Goal: Navigation & Orientation: Understand site structure

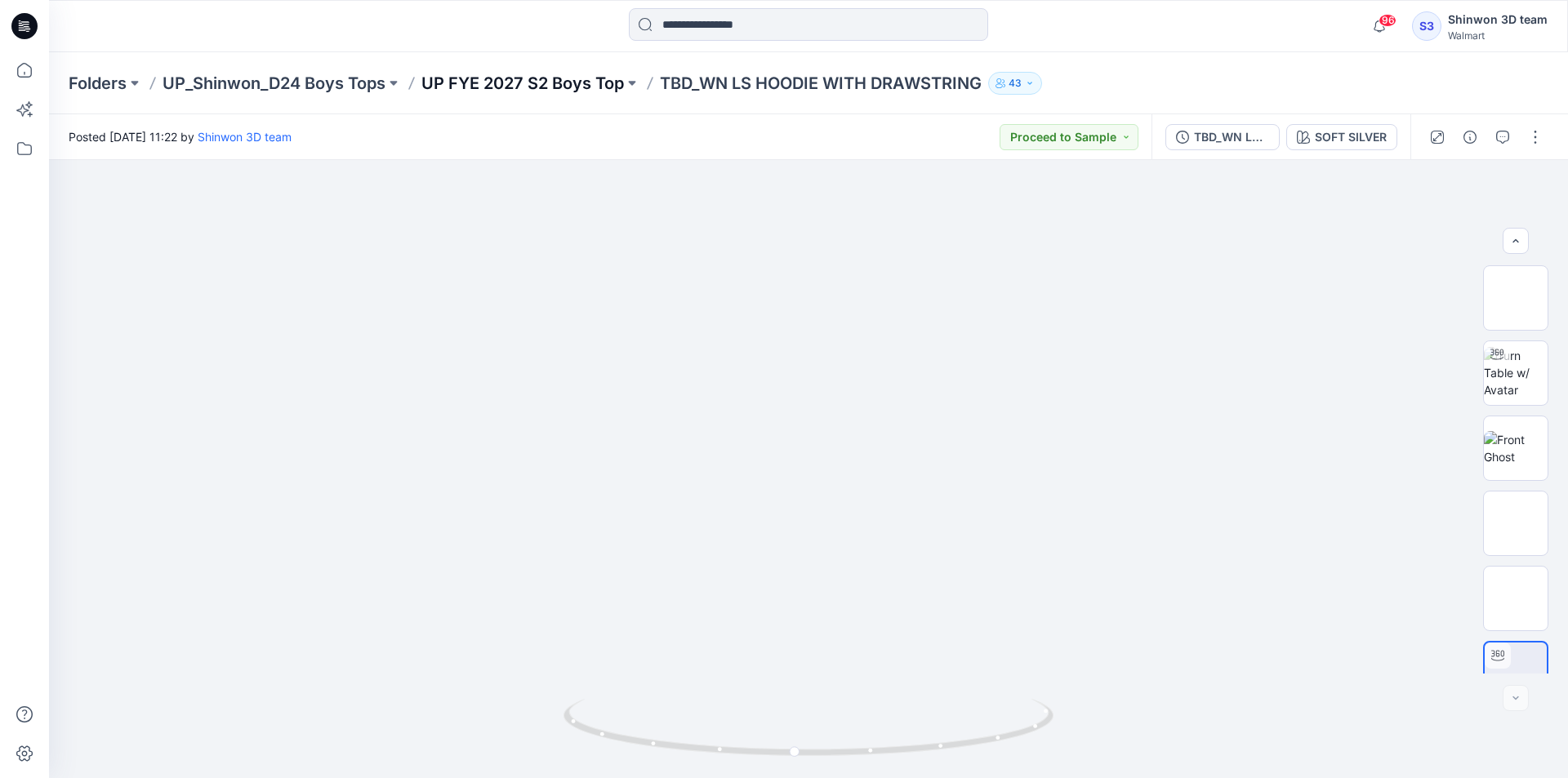
click at [525, 107] on div "Folders UP_Shinwon_D24 Boys Tops UP FYE 2027 S2 Boys Top TBD_WN LS HOODIE WITH …" at bounding box center [808, 83] width 1519 height 62
click at [519, 69] on div "Folders UP_Shinwon_D24 Boys Tops UP FYE 2027 S2 Boys Top TBD_WN LS HOODIE WITH …" at bounding box center [808, 83] width 1519 height 62
click at [381, 75] on p "UP_Shinwon_D24 Boys Tops" at bounding box center [274, 83] width 223 height 23
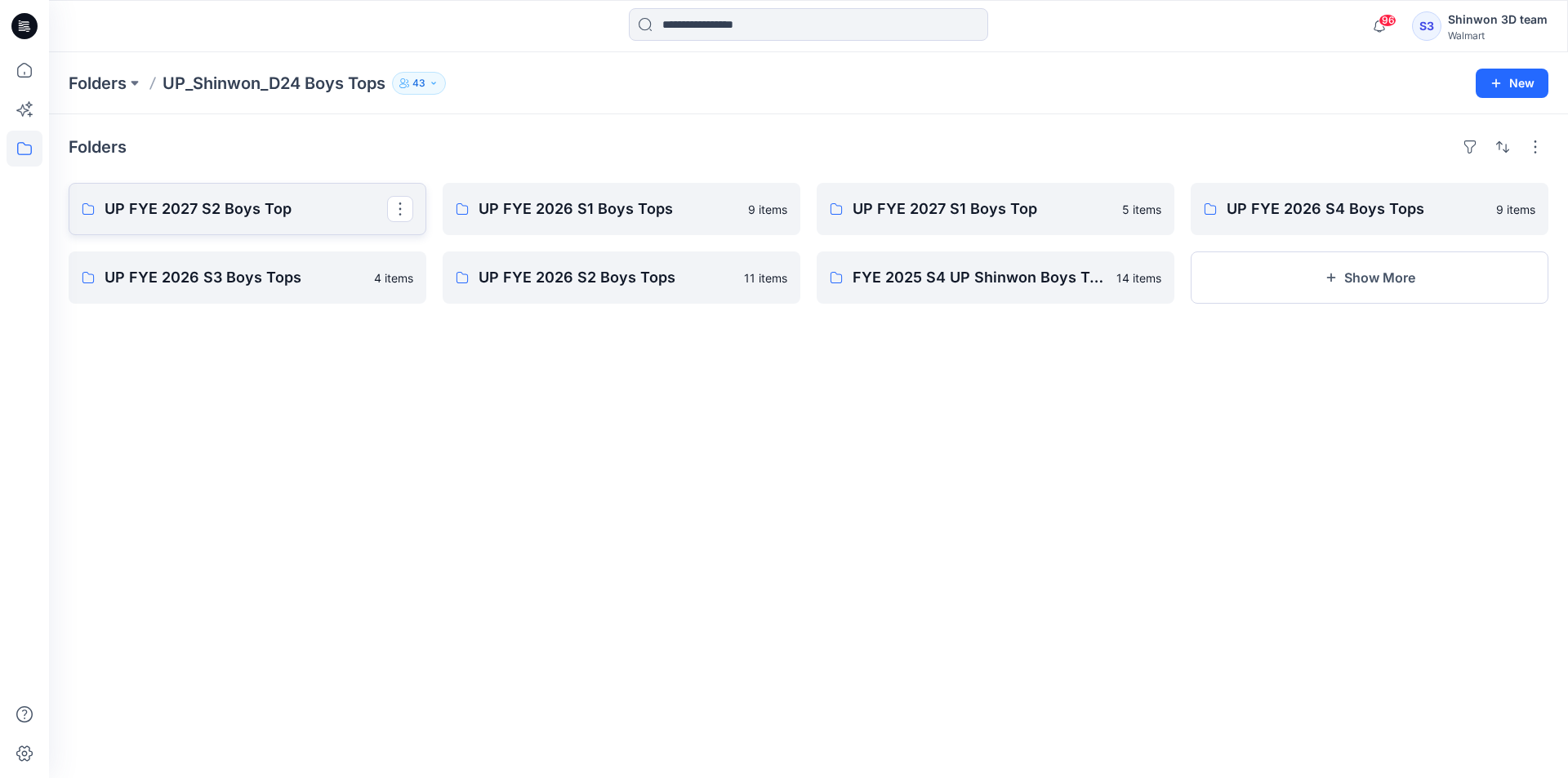
click at [269, 222] on link "UP FYE 2027 S2 Boys Top" at bounding box center [247, 209] width 357 height 52
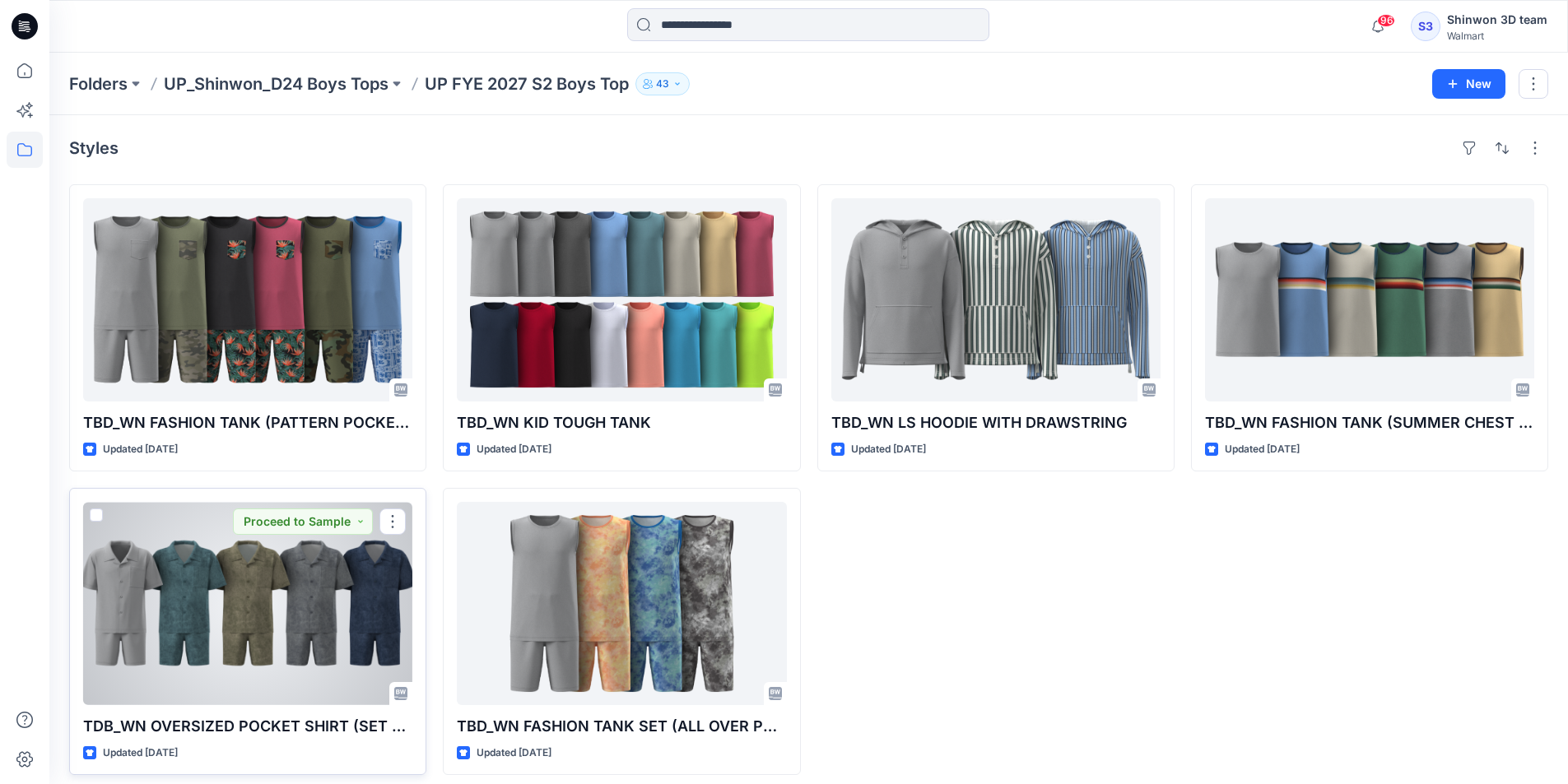
click at [338, 573] on div at bounding box center [247, 604] width 329 height 203
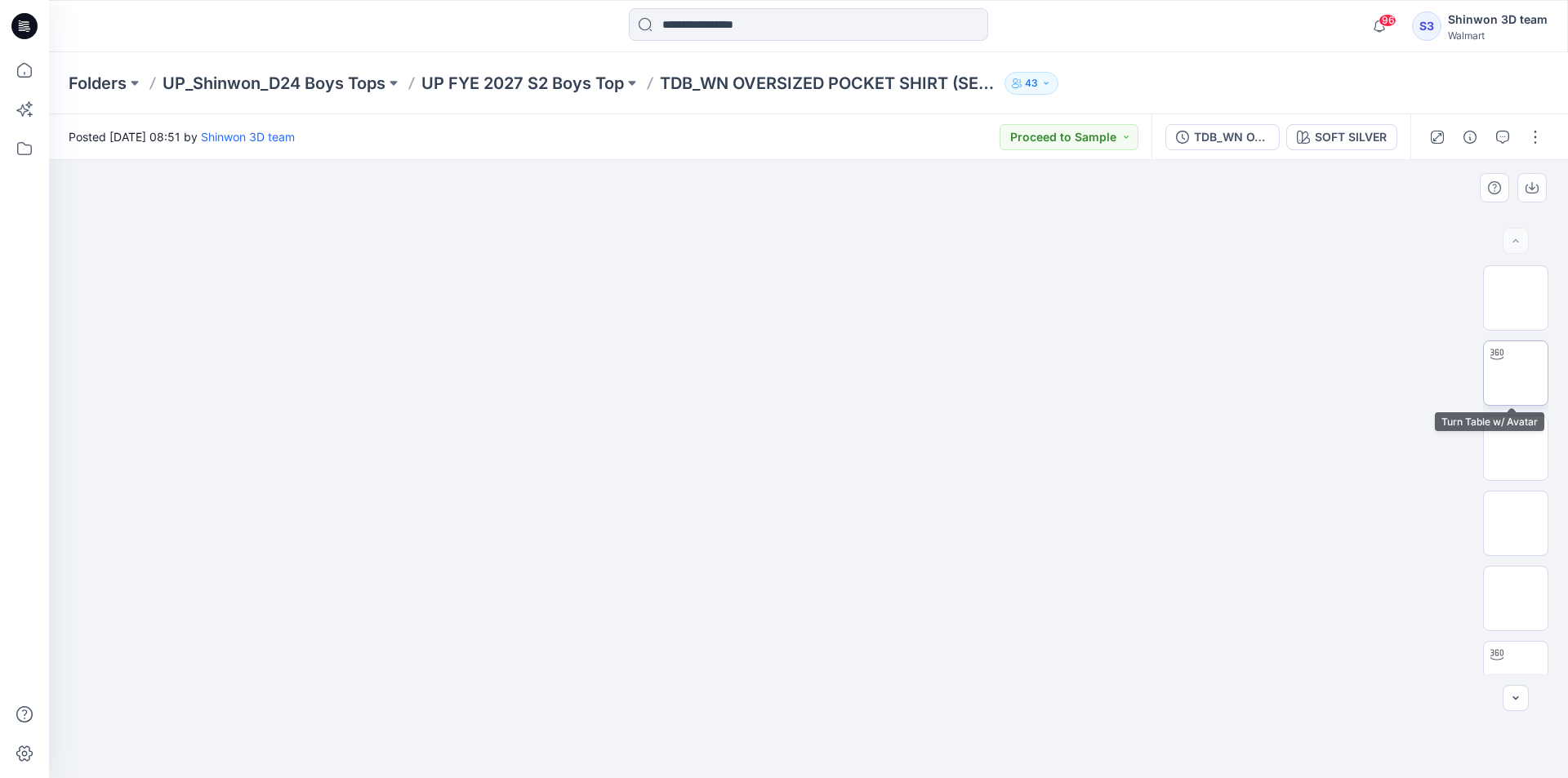
click at [1516, 373] on img at bounding box center [1516, 373] width 0 height 0
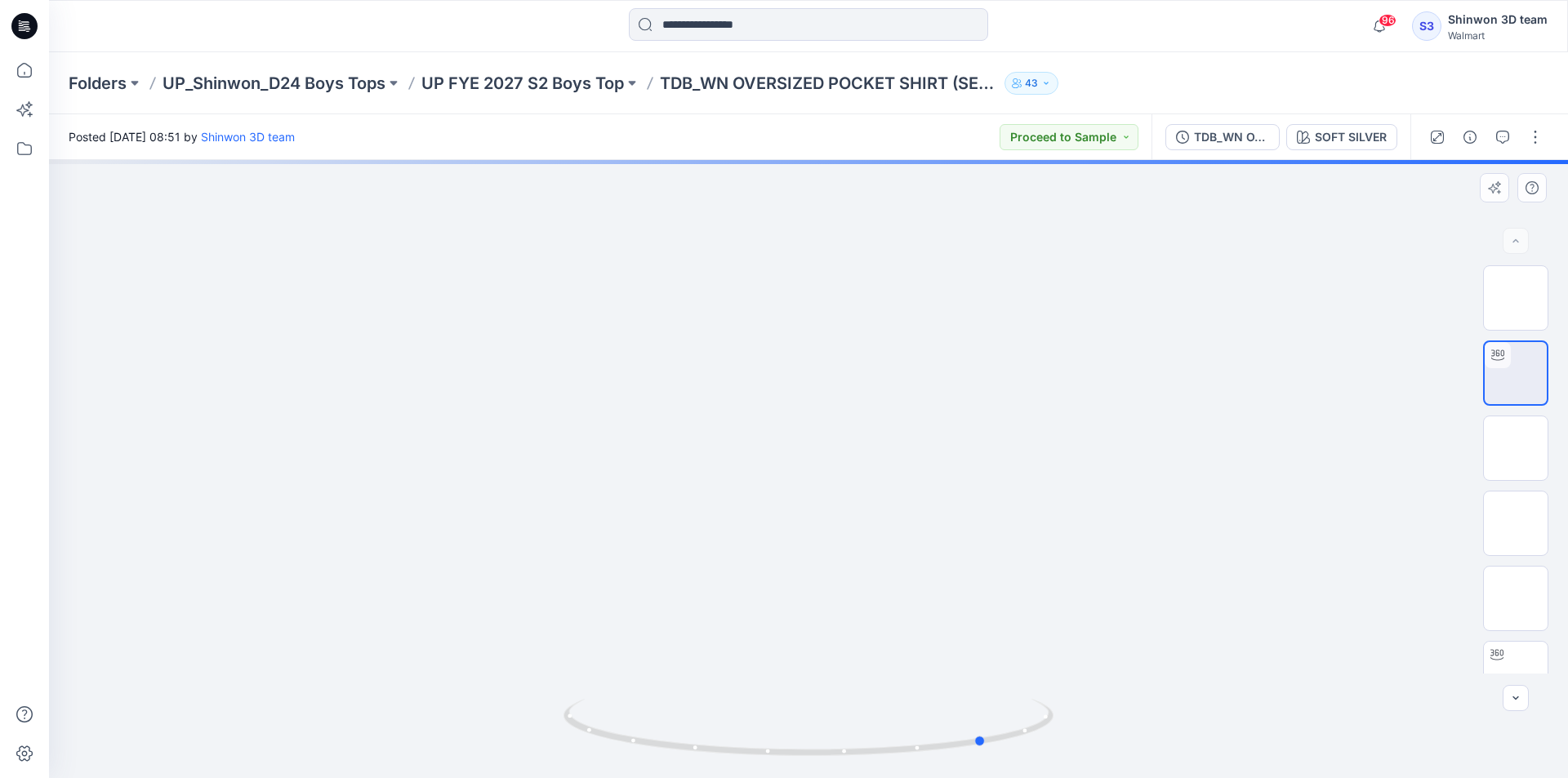
drag, startPoint x: 904, startPoint y: 742, endPoint x: 1085, endPoint y: 718, distance: 182.6
click at [1085, 718] on div at bounding box center [808, 468] width 1519 height 618
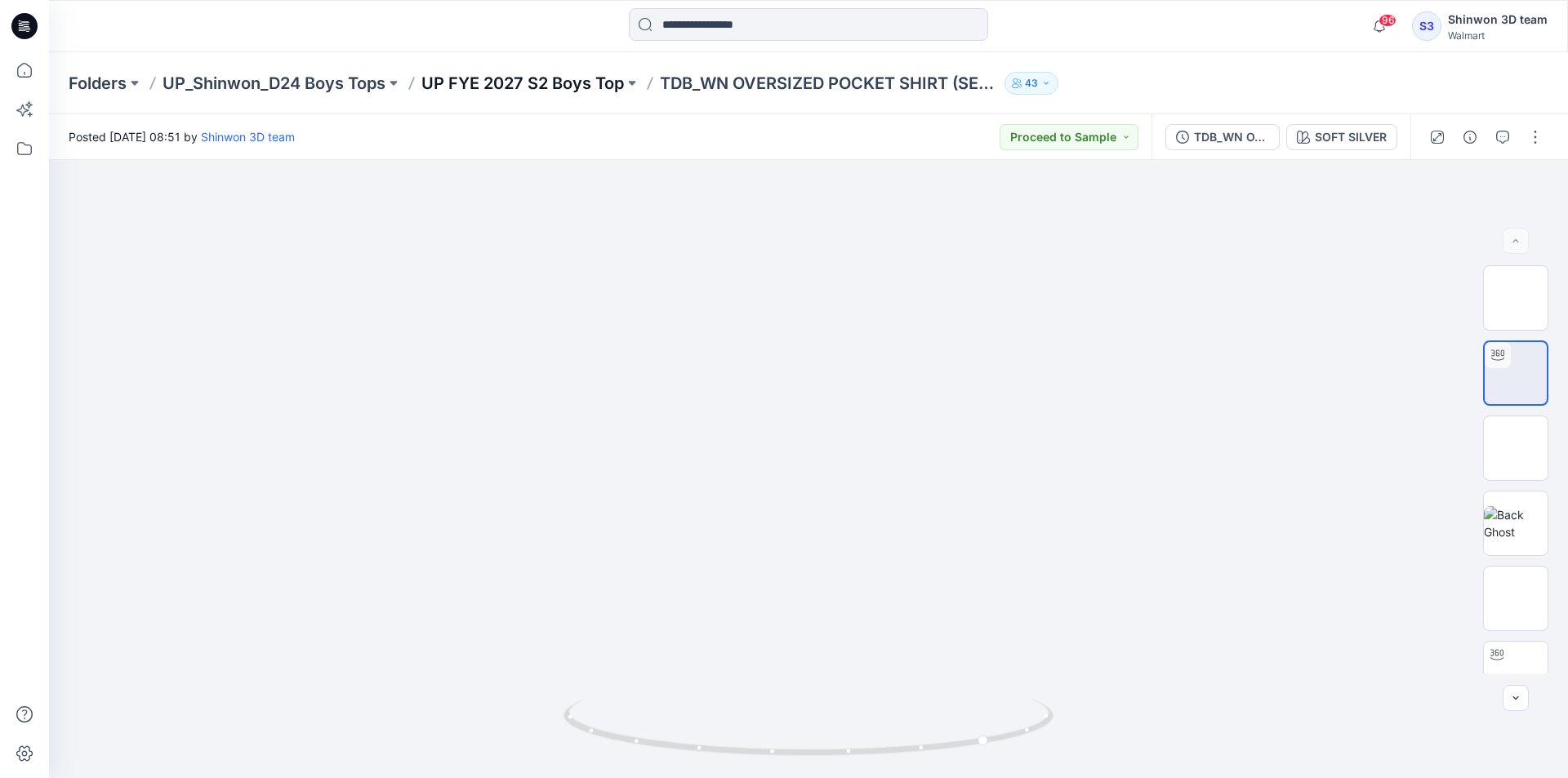
click at [607, 86] on p "UP FYE 2027 S2 Boys Top" at bounding box center [522, 83] width 202 height 23
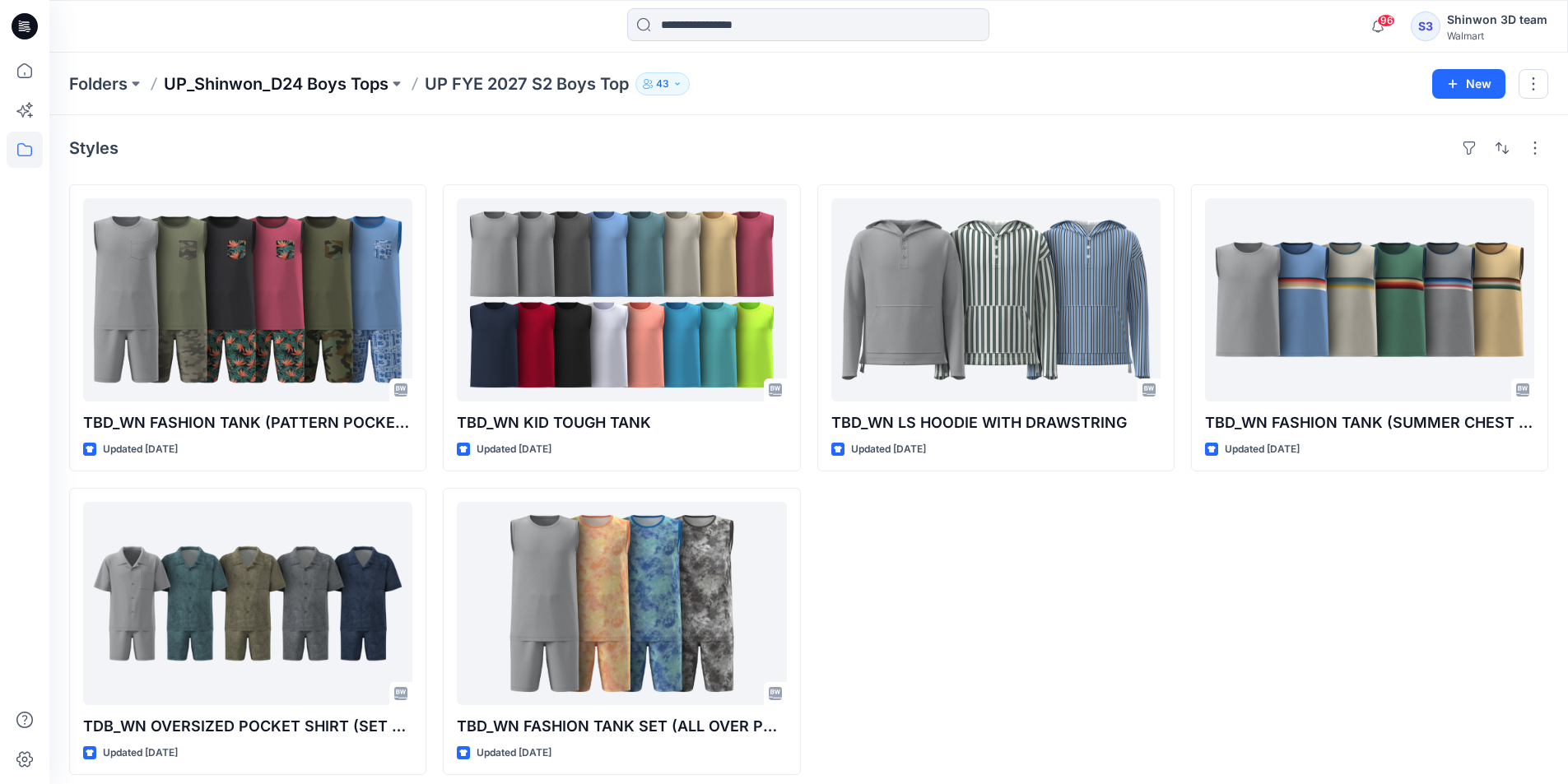
click at [343, 82] on p "UP_Shinwon_D24 Boys Tops" at bounding box center [276, 84] width 224 height 23
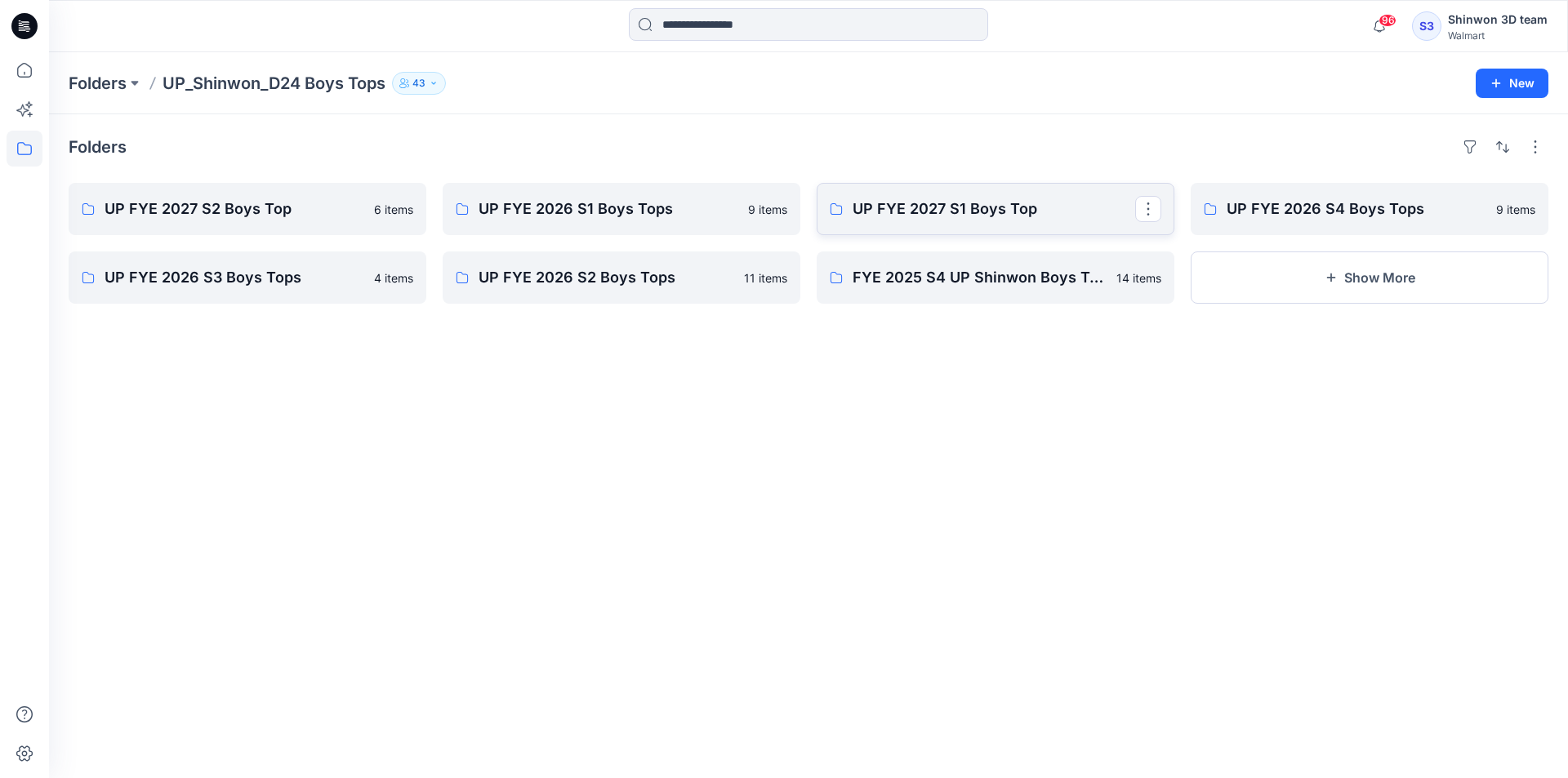
click at [1012, 206] on p "UP FYE 2027 S1 Boys Top" at bounding box center [994, 209] width 283 height 23
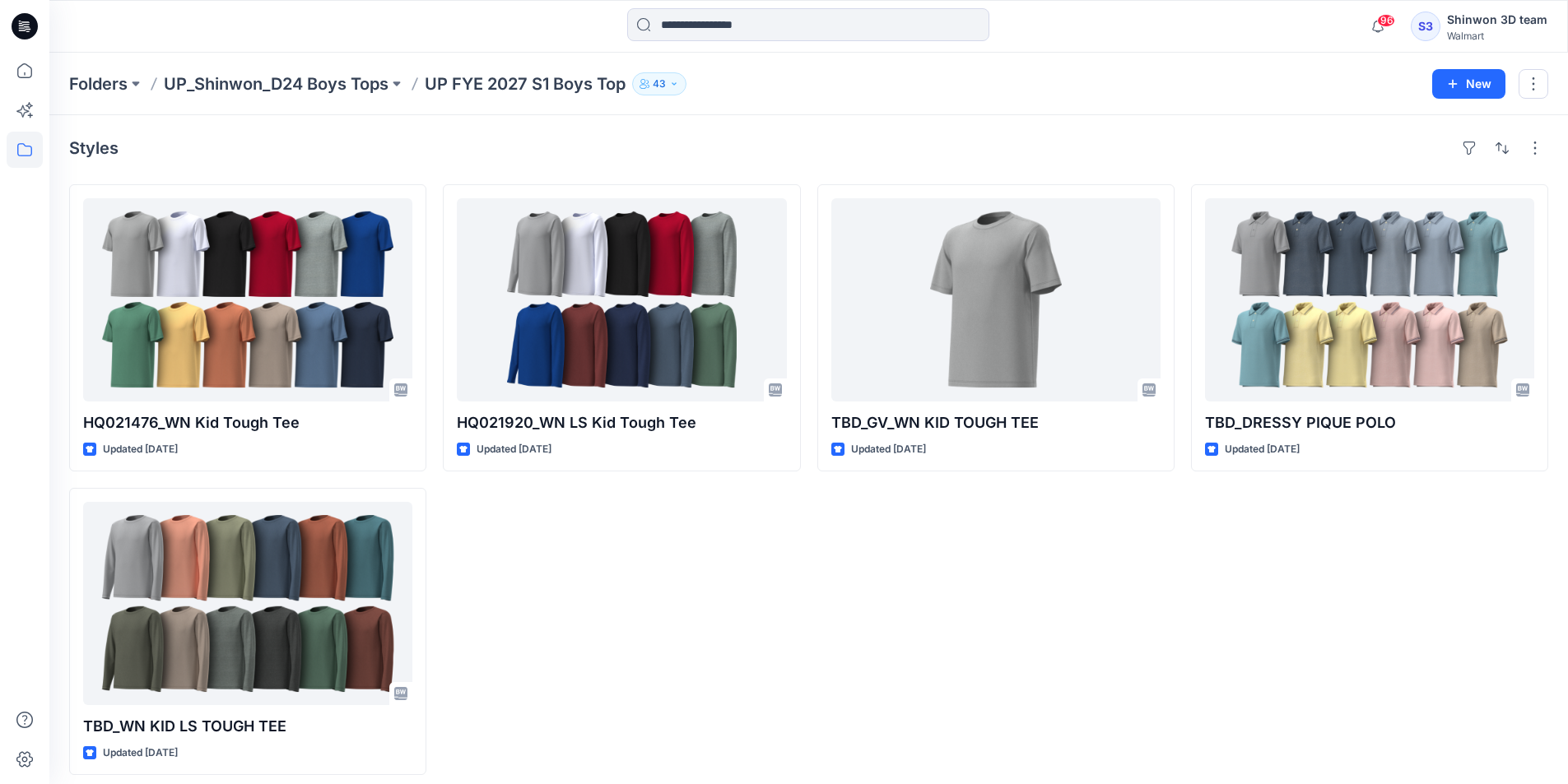
click at [359, 78] on p "UP_Shinwon_D24 Boys Tops" at bounding box center [276, 84] width 224 height 23
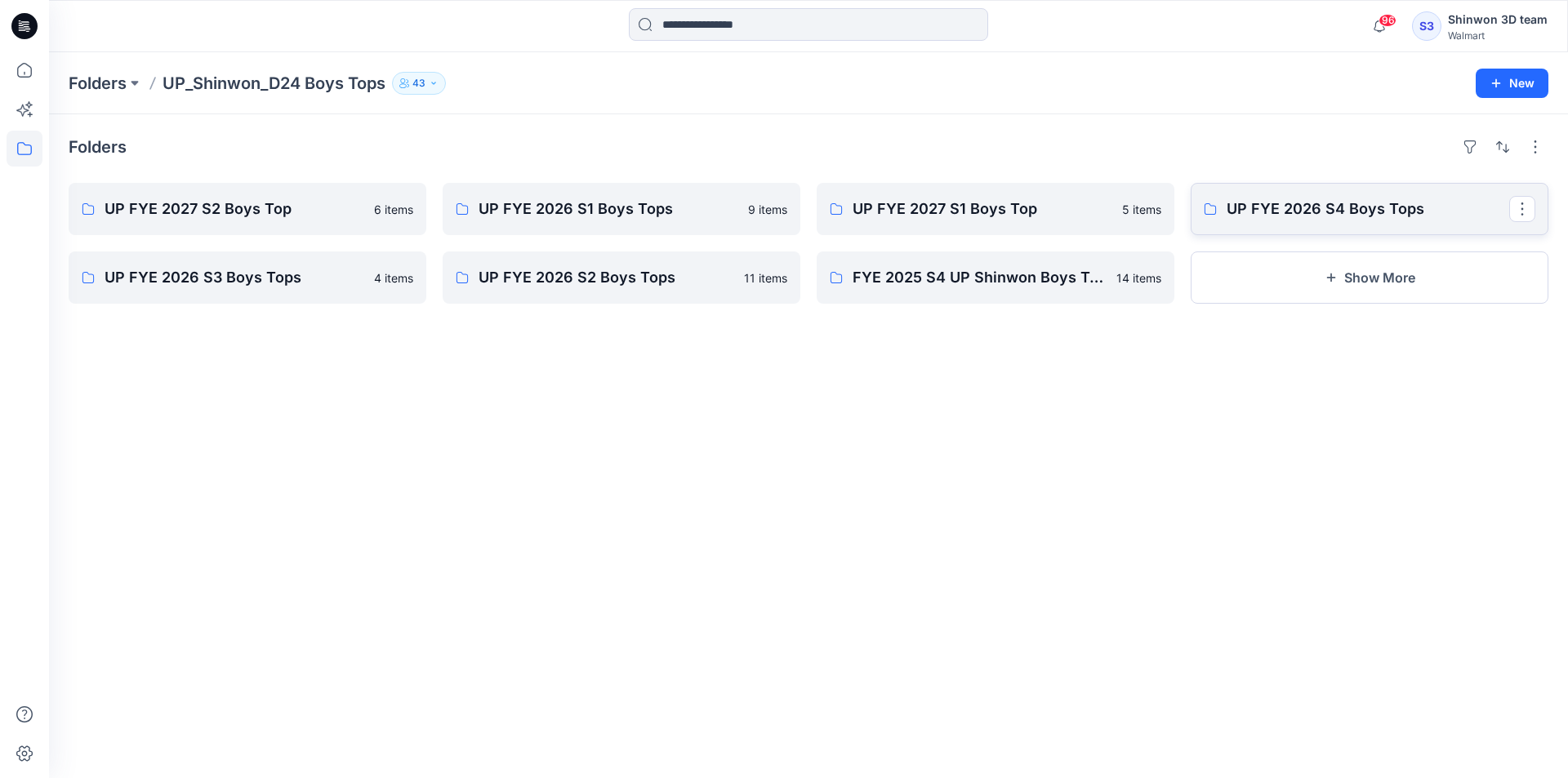
click at [1323, 207] on p "UP FYE 2026 S4 Boys Tops" at bounding box center [1368, 209] width 283 height 23
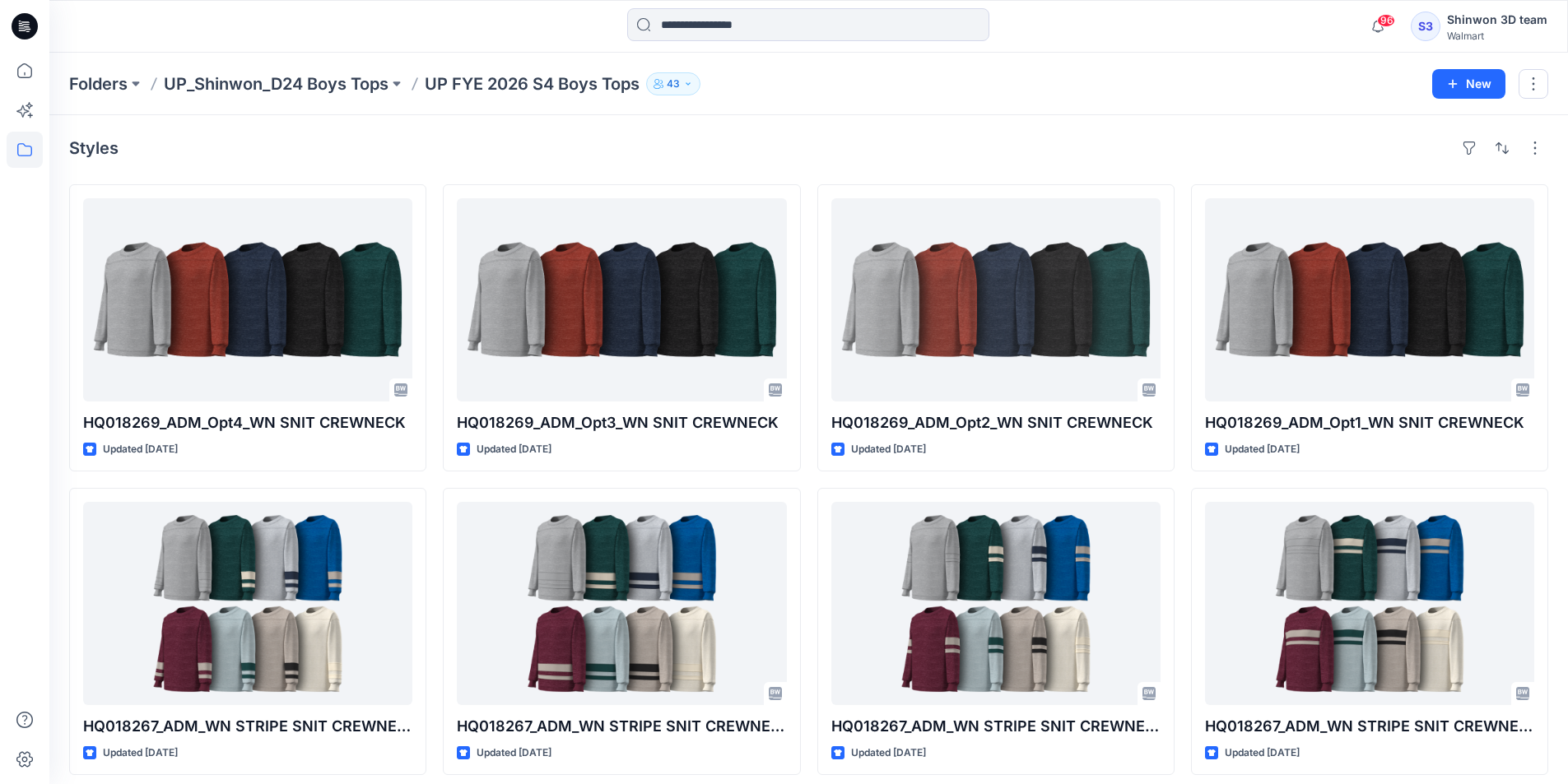
drag, startPoint x: 340, startPoint y: 81, endPoint x: 399, endPoint y: 103, distance: 63.0
click at [340, 81] on p "UP_Shinwon_D24 Boys Tops" at bounding box center [276, 84] width 224 height 23
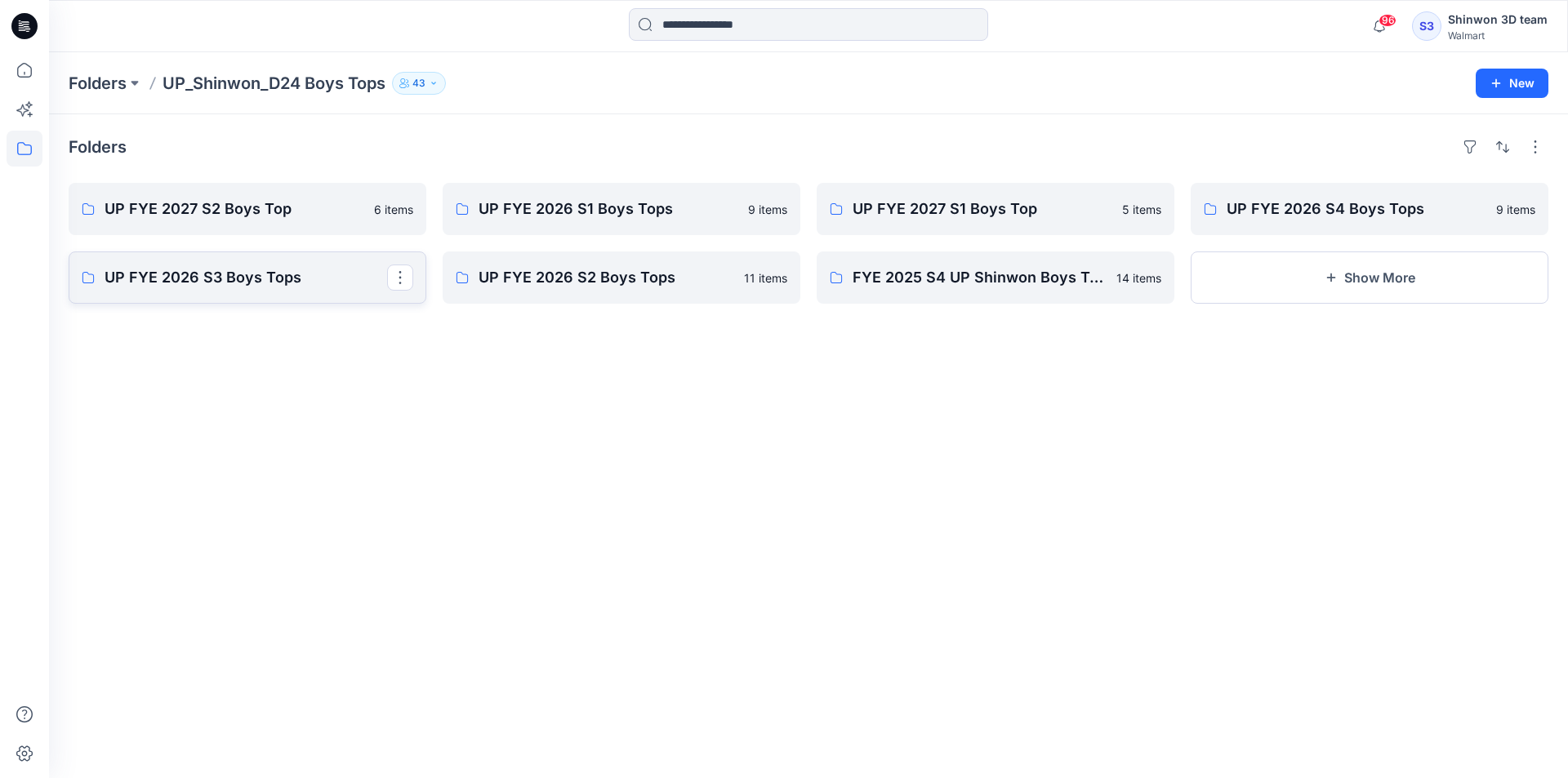
click at [343, 272] on p "UP FYE 2026 S3 Boys Tops" at bounding box center [246, 278] width 283 height 23
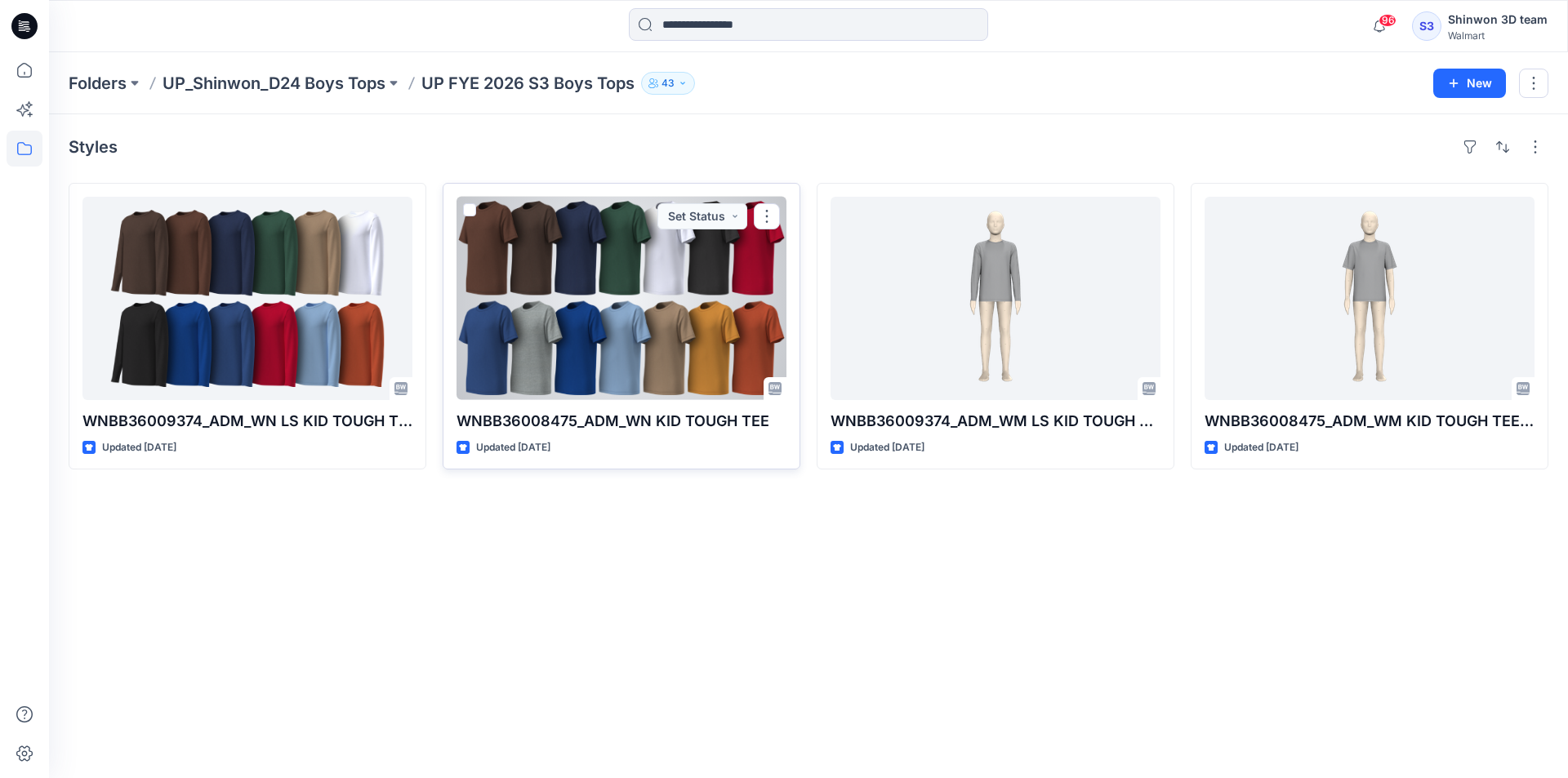
click at [648, 297] on div at bounding box center [621, 298] width 330 height 203
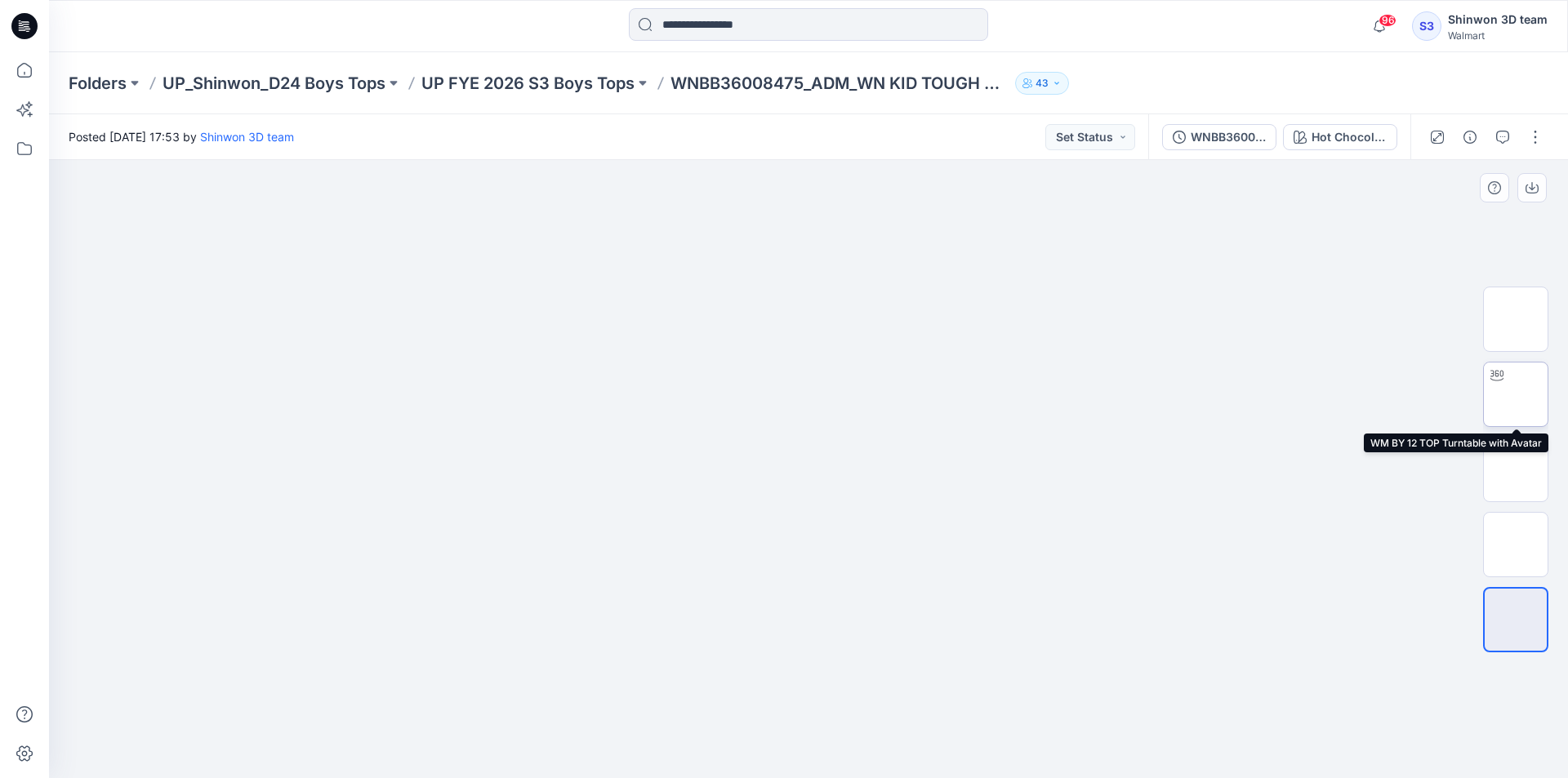
drag, startPoint x: 1522, startPoint y: 404, endPoint x: 1396, endPoint y: 499, distance: 157.8
click at [1516, 394] on img at bounding box center [1516, 394] width 0 height 0
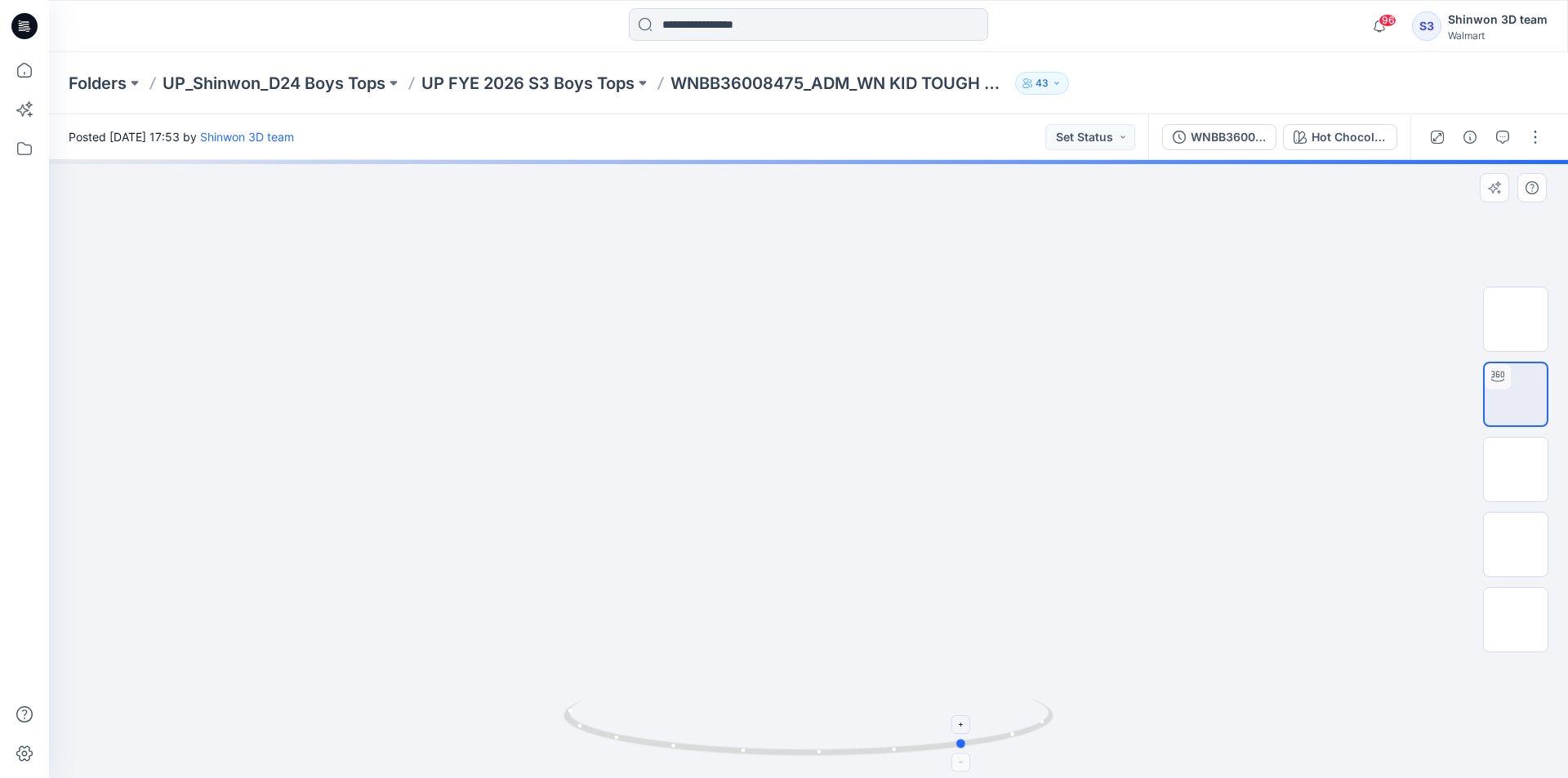
drag, startPoint x: 867, startPoint y: 759, endPoint x: 1025, endPoint y: 738, distance: 159.4
click at [1025, 738] on div at bounding box center [808, 468] width 1519 height 618
click at [599, 91] on p "UP FYE 2026 S3 Boys Tops" at bounding box center [528, 83] width 213 height 23
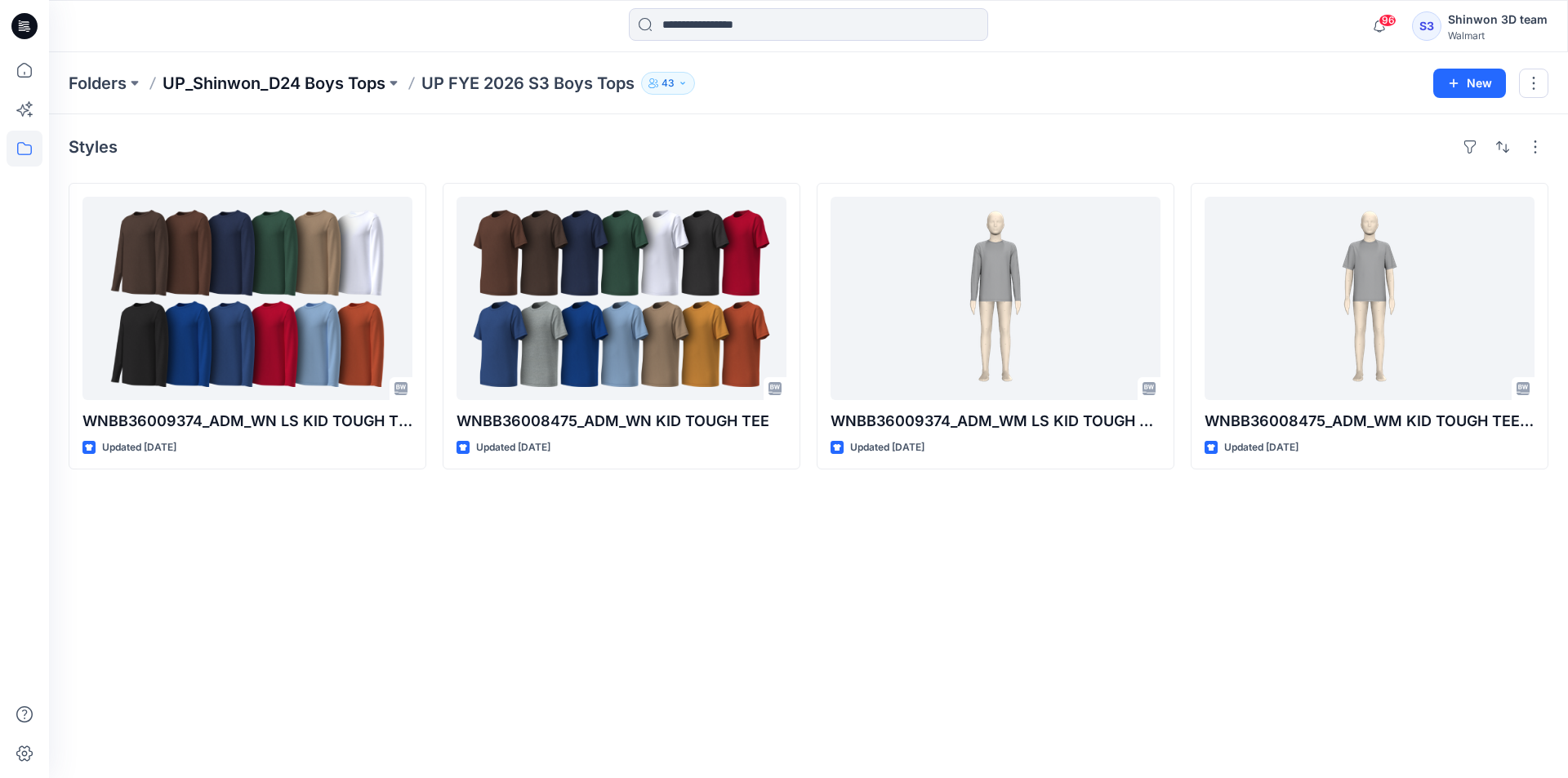
click at [340, 81] on p "UP_Shinwon_D24 Boys Tops" at bounding box center [274, 83] width 223 height 23
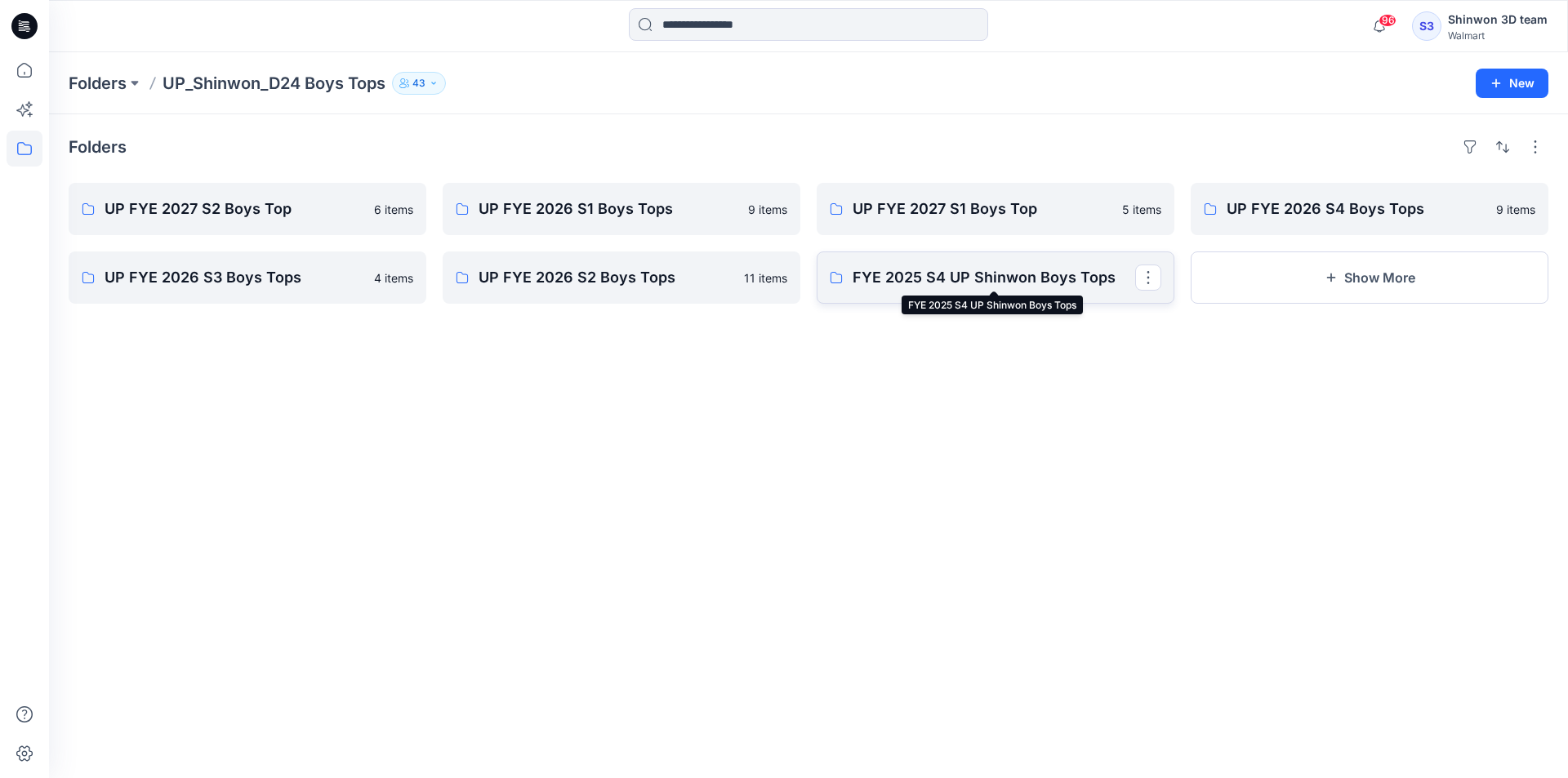
click at [897, 279] on p "FYE 2025 S4 UP Shinwon Boys Tops" at bounding box center [994, 278] width 283 height 23
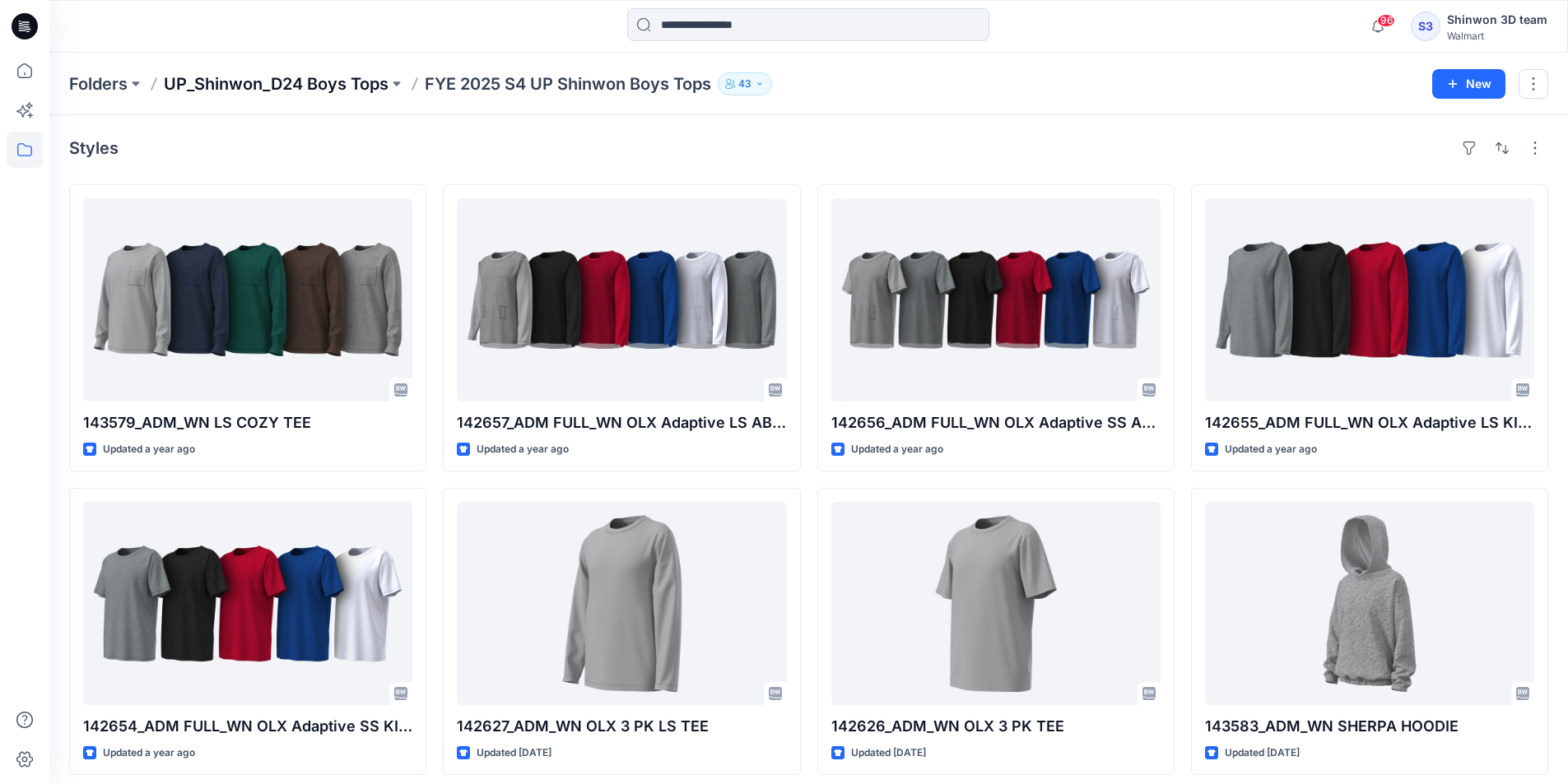
click at [377, 73] on p "UP_Shinwon_D24 Boys Tops" at bounding box center [276, 84] width 224 height 23
